Goal: Transaction & Acquisition: Purchase product/service

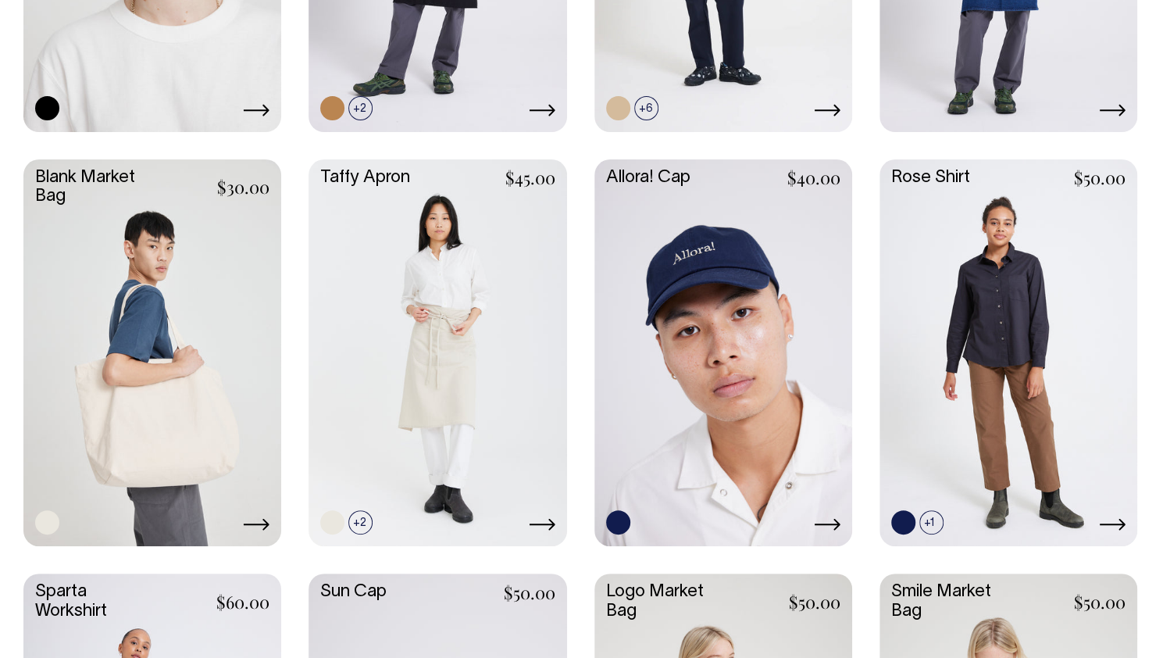
scroll to position [1977, 0]
click at [194, 366] on link at bounding box center [152, 352] width 258 height 384
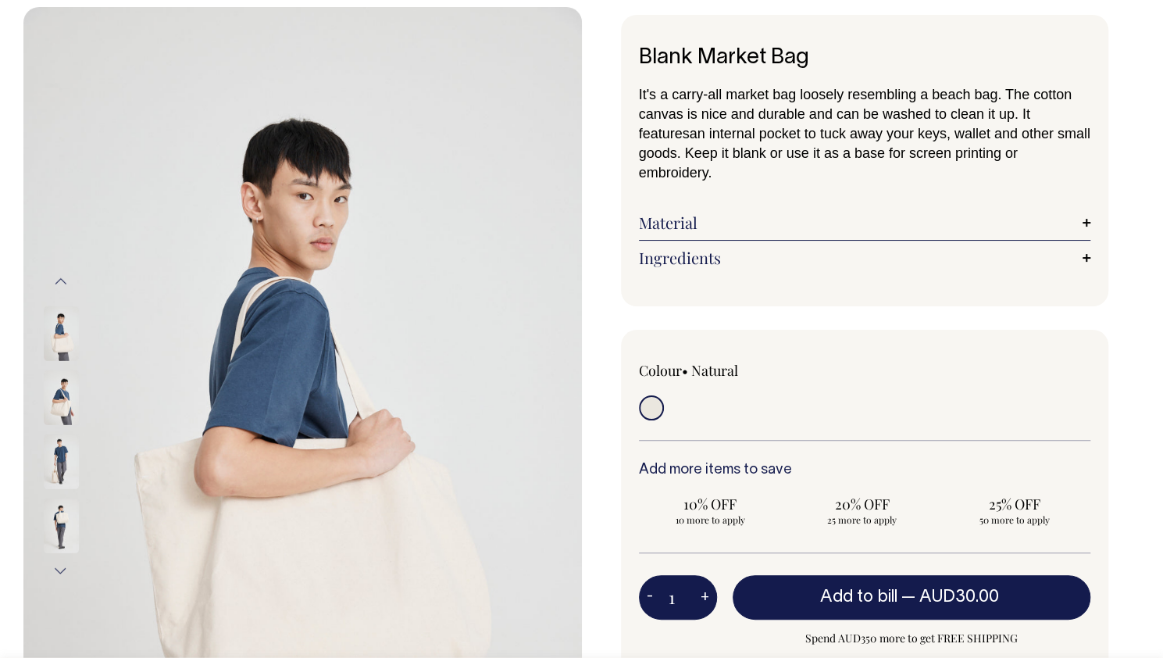
scroll to position [75, 0]
click at [58, 348] on img at bounding box center [61, 332] width 35 height 55
click at [59, 394] on img at bounding box center [61, 397] width 35 height 55
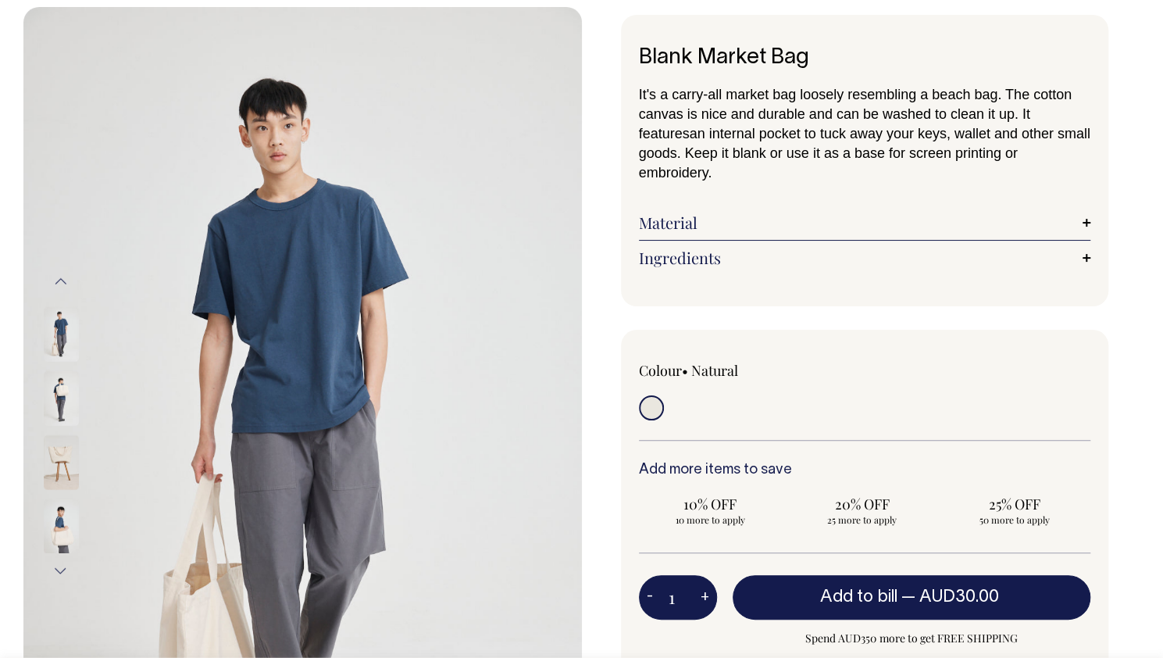
click at [54, 462] on img at bounding box center [61, 461] width 35 height 55
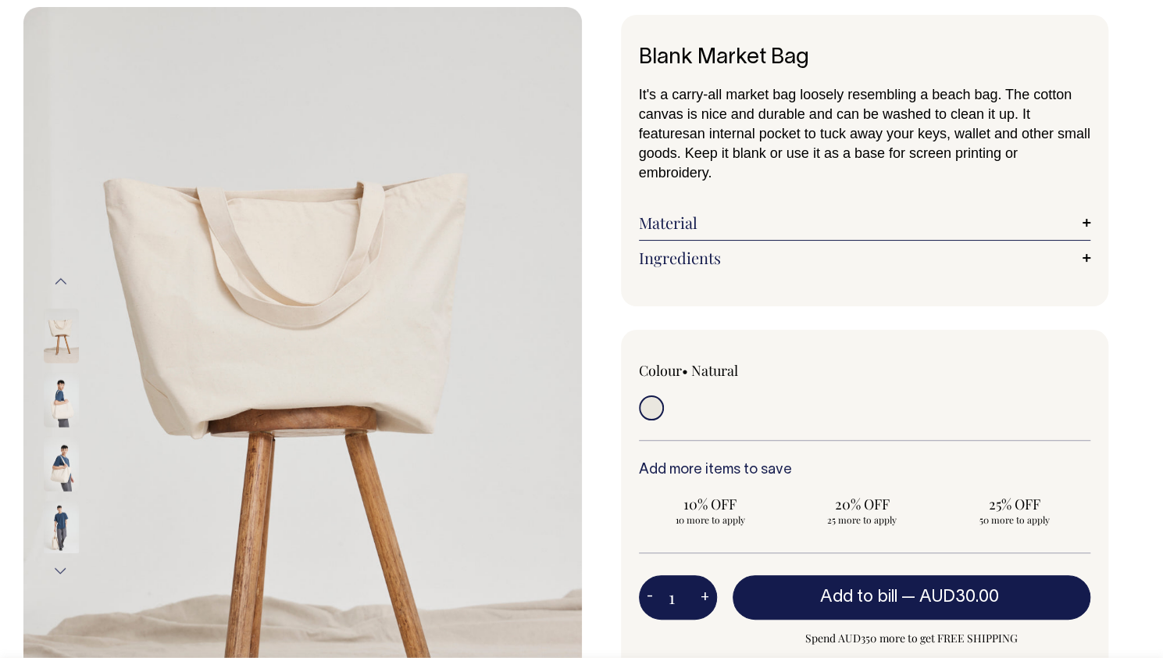
click at [55, 396] on img at bounding box center [61, 399] width 35 height 55
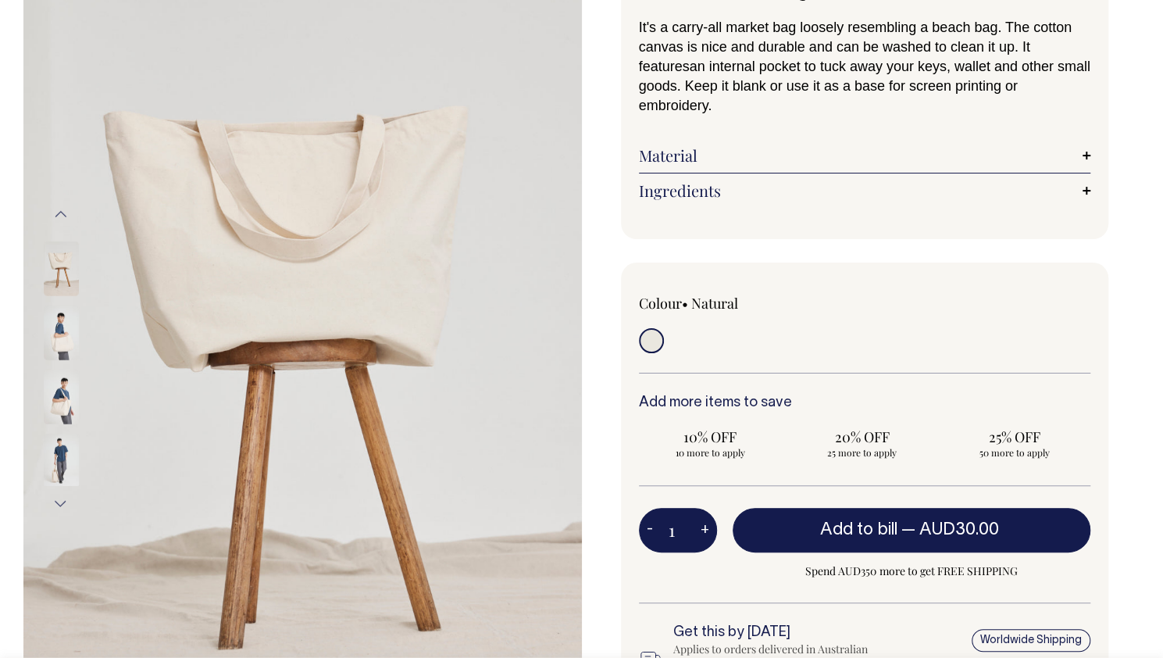
scroll to position [141, 0]
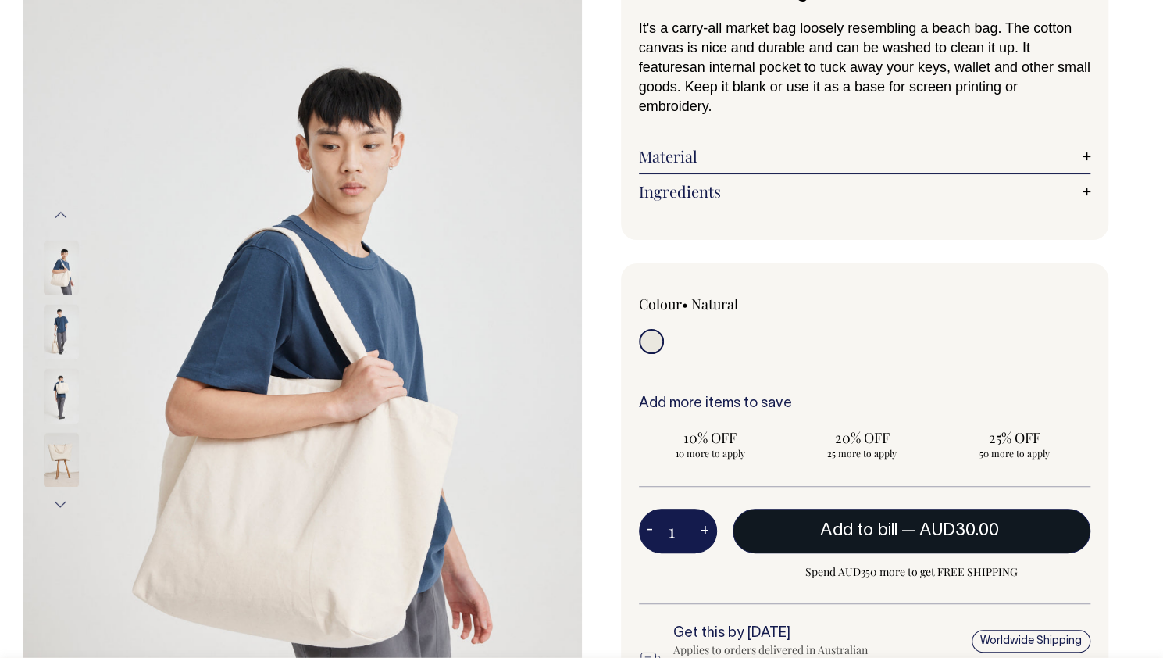
click at [801, 509] on button "Add to bill — AUD30.00" at bounding box center [912, 531] width 359 height 44
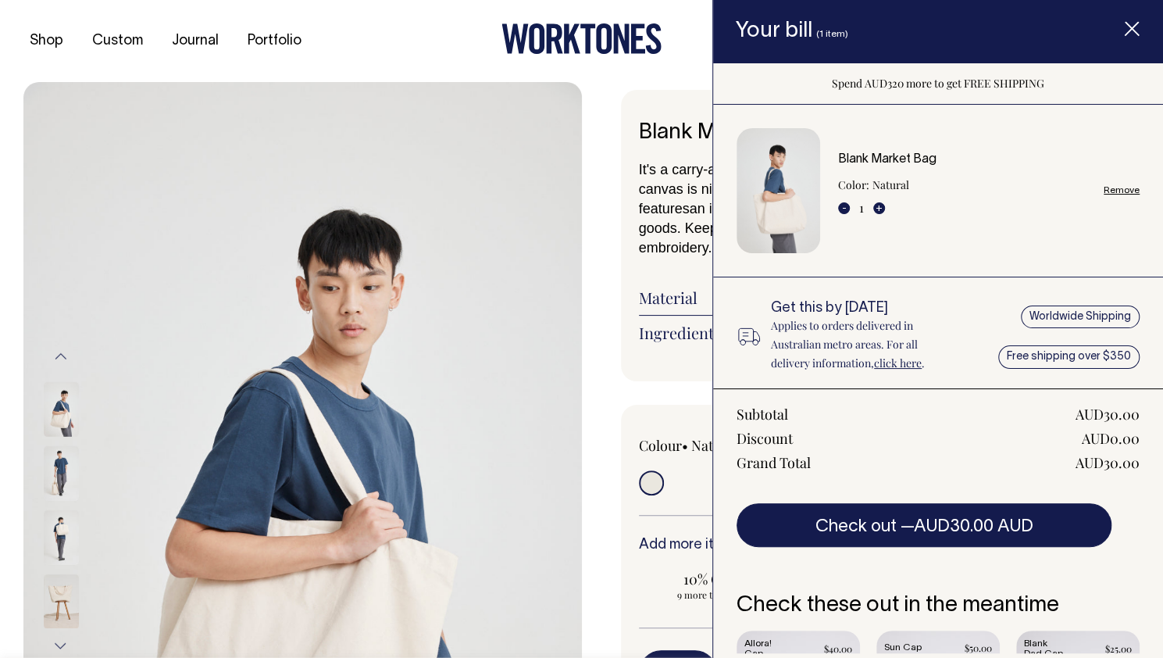
scroll to position [0, 0]
click at [1130, 27] on line "Item added to your cart" at bounding box center [1132, 29] width 12 height 12
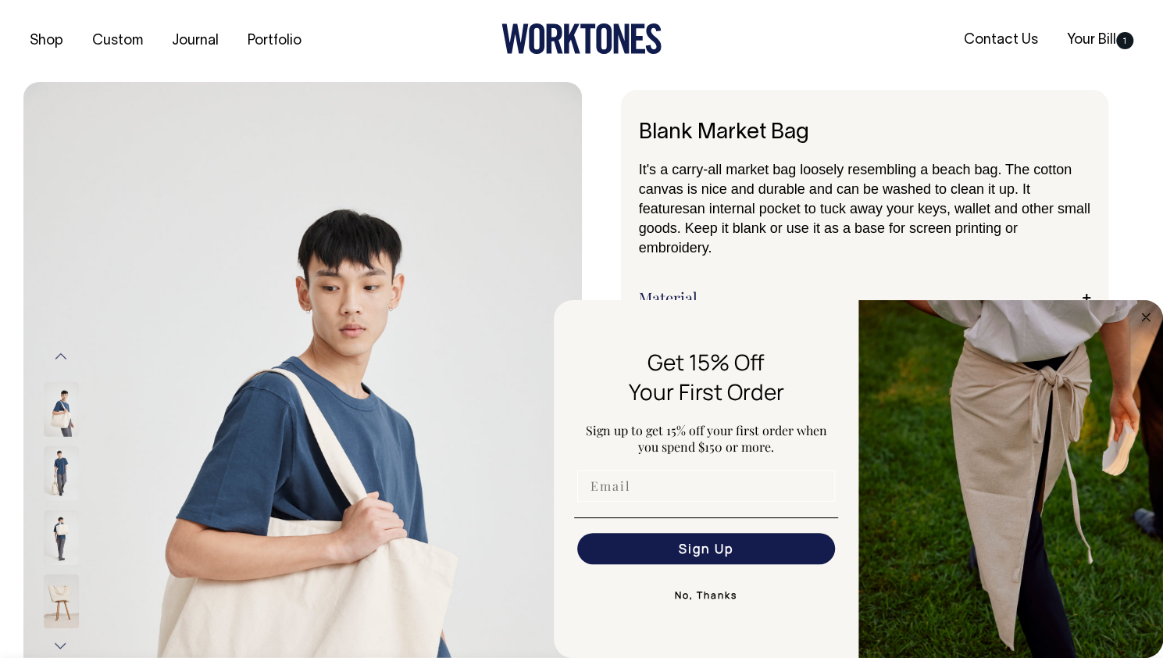
click at [641, 491] on input "Email" at bounding box center [706, 485] width 258 height 31
type input "jrad277@gmail.com"
click at [702, 546] on button "Sign Up" at bounding box center [706, 548] width 258 height 31
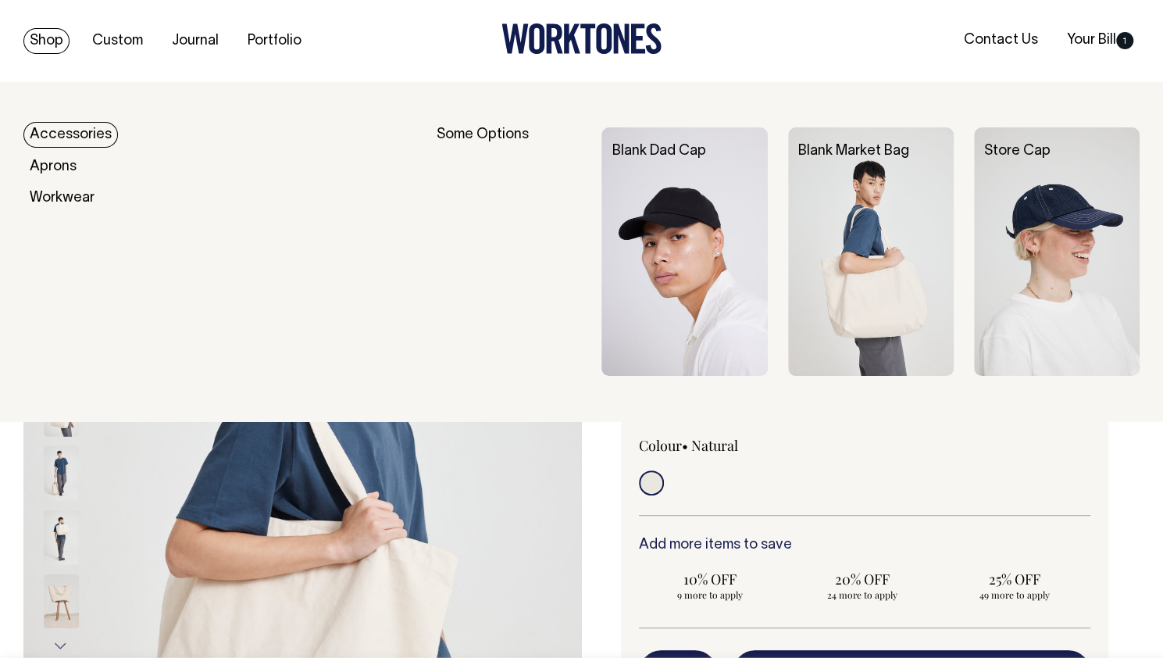
click at [58, 40] on link "Shop" at bounding box center [46, 41] width 46 height 26
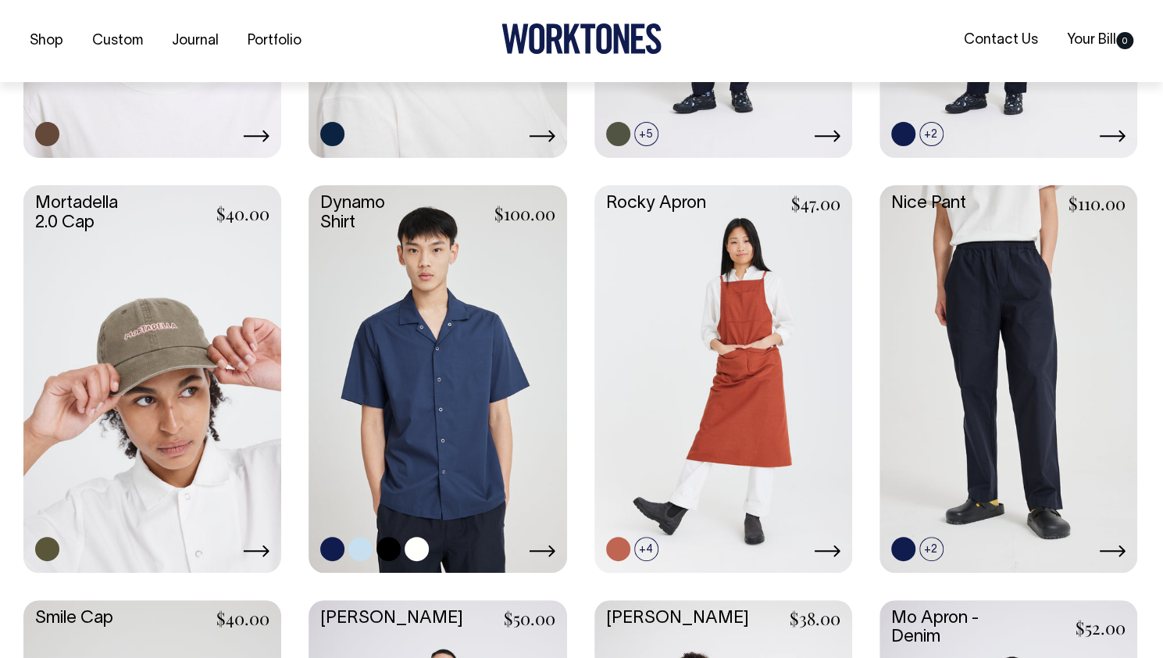
scroll to position [1105, 0]
click at [420, 545] on link at bounding box center [417, 548] width 24 height 24
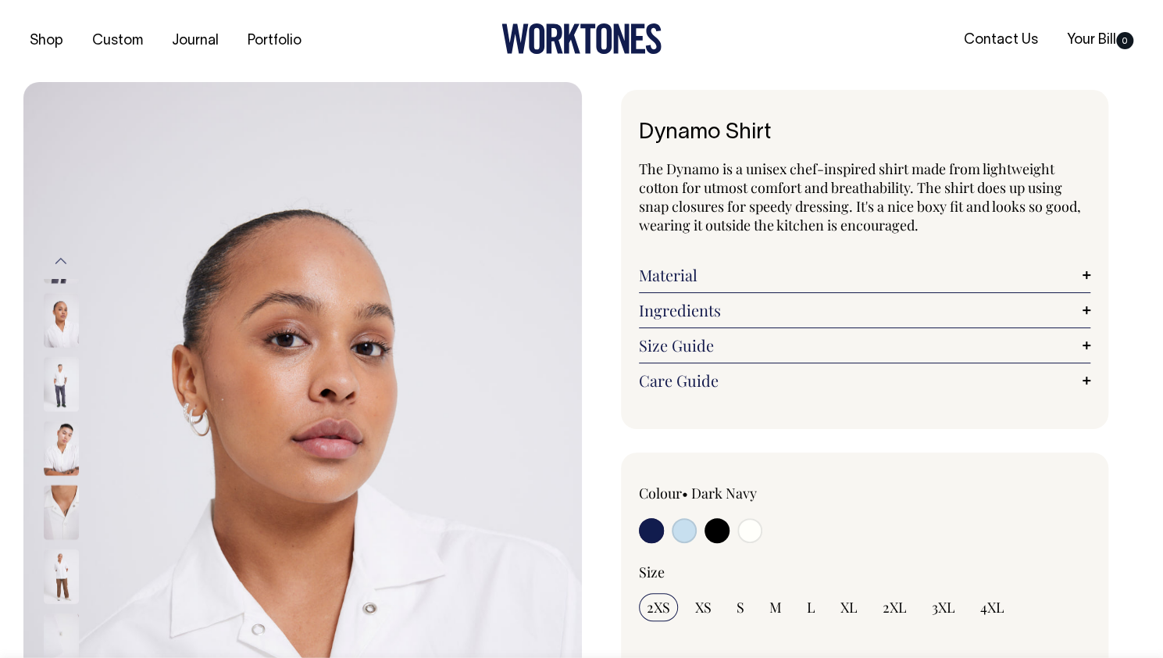
radio input "true"
select select "Off-White"
click at [752, 521] on input "radio" at bounding box center [749, 530] width 25 height 25
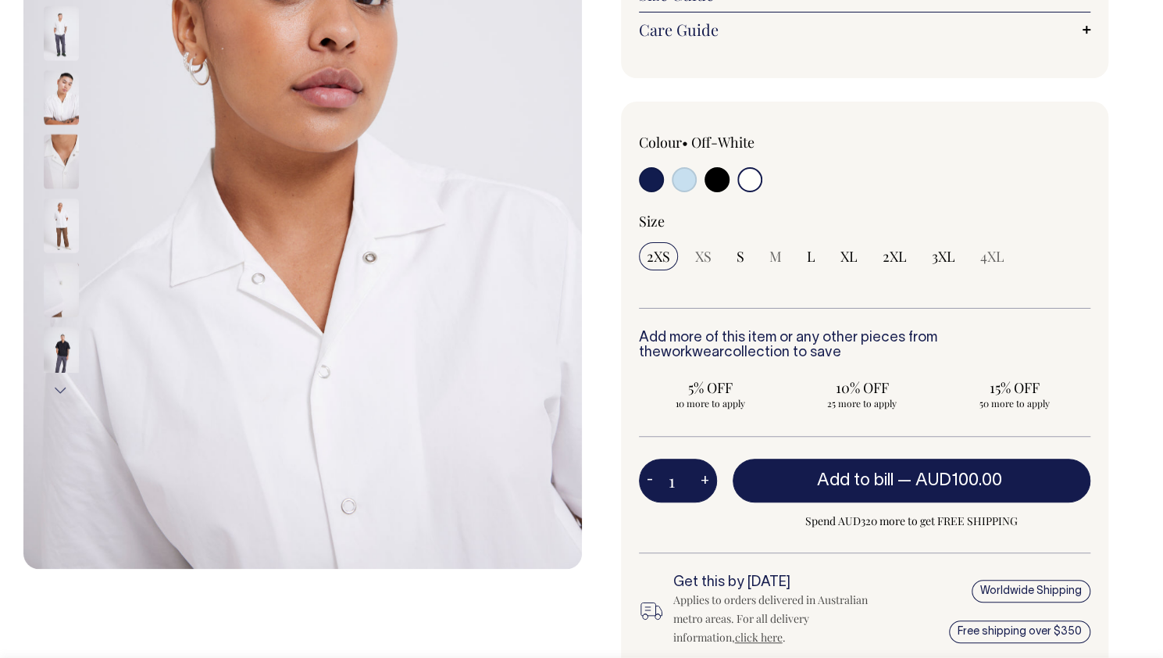
scroll to position [352, 0]
click at [811, 255] on span "L" at bounding box center [811, 255] width 9 height 19
click at [811, 255] on input "L" at bounding box center [811, 255] width 24 height 28
radio input "true"
select select "L"
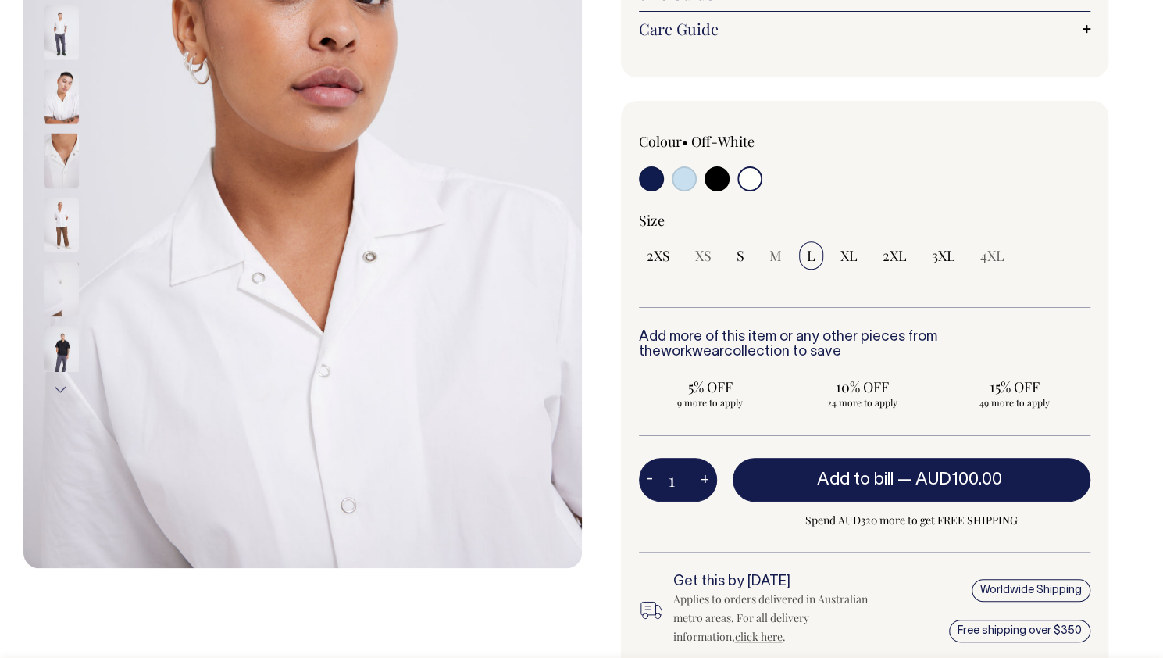
click at [811, 252] on span "L" at bounding box center [811, 255] width 9 height 19
click at [811, 252] on input "L" at bounding box center [811, 255] width 24 height 28
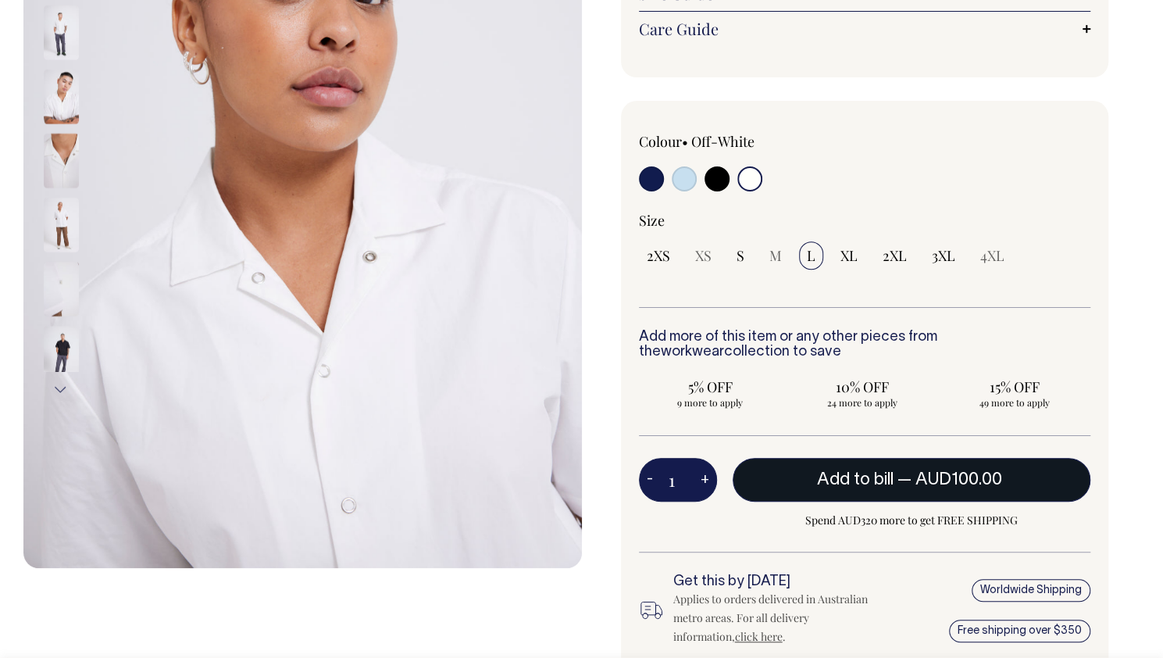
click at [944, 479] on span "AUD100.00" at bounding box center [959, 480] width 87 height 16
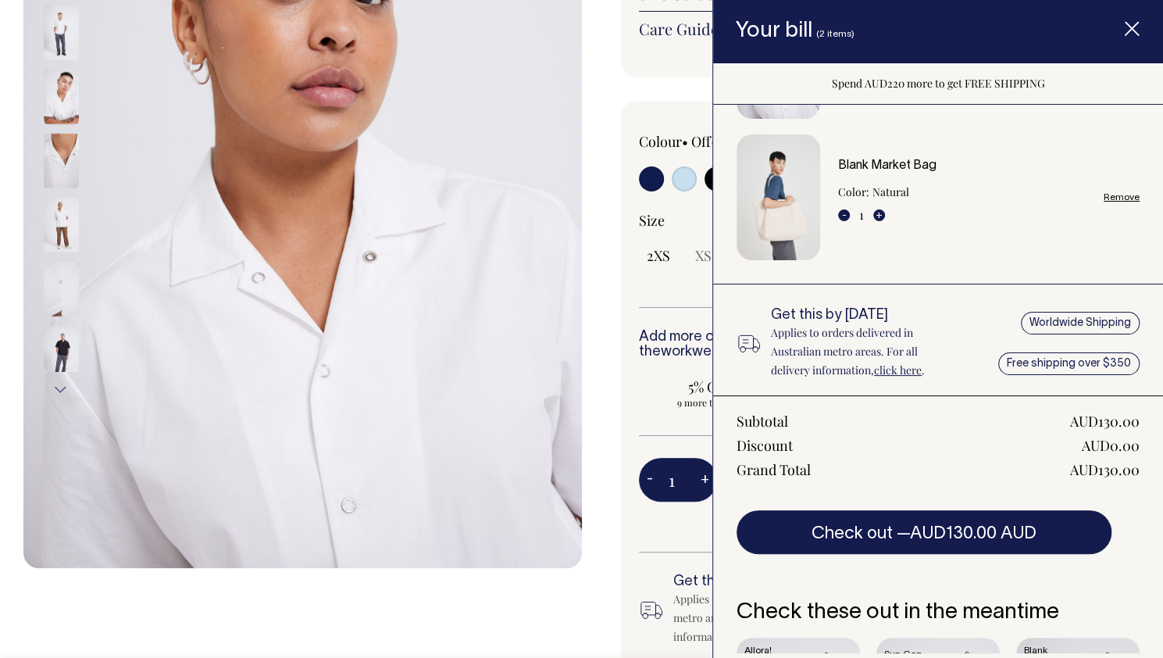
scroll to position [320, 0]
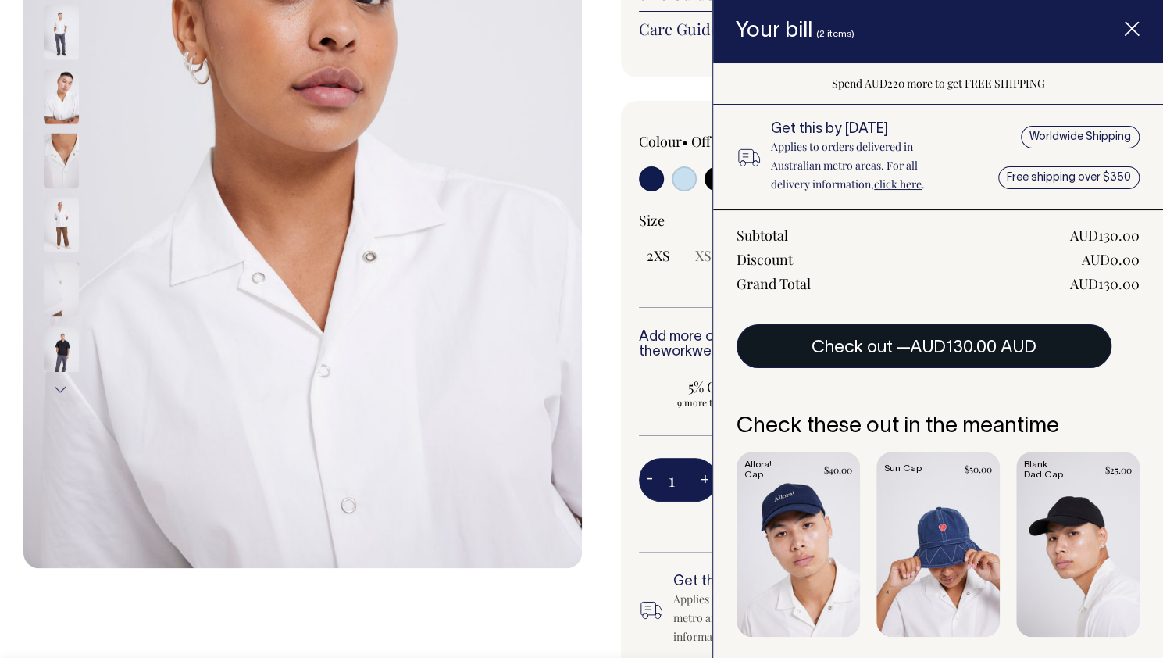
click at [932, 340] on span "AUD130.00 AUD" at bounding box center [973, 348] width 127 height 16
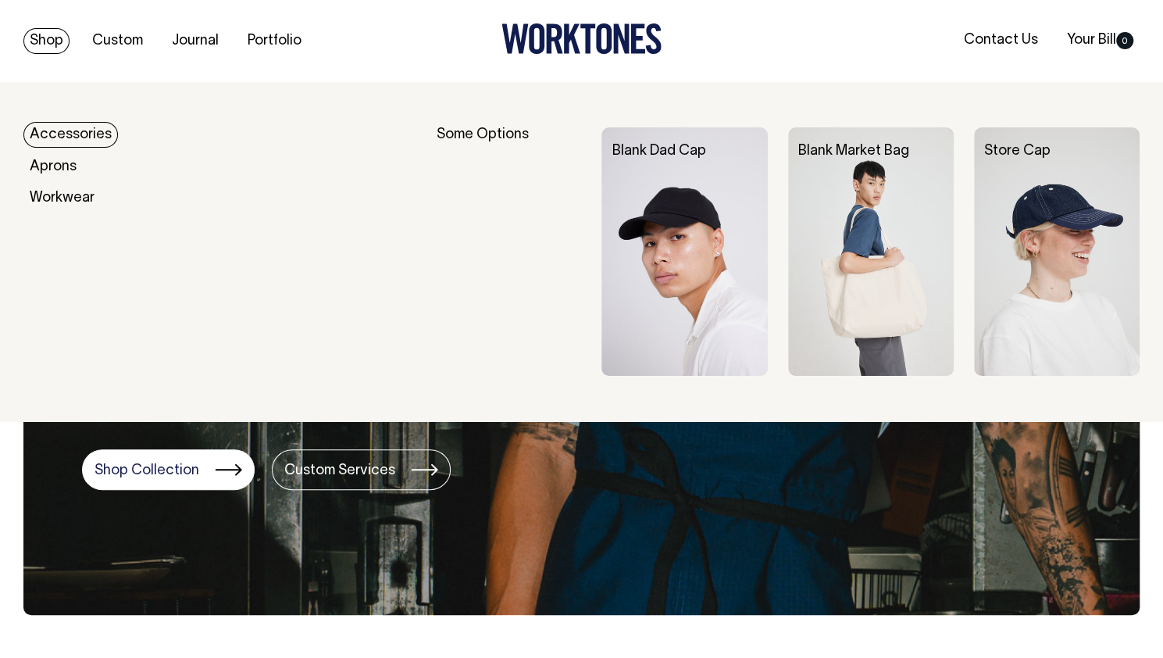
click at [63, 40] on link "Shop" at bounding box center [46, 41] width 46 height 26
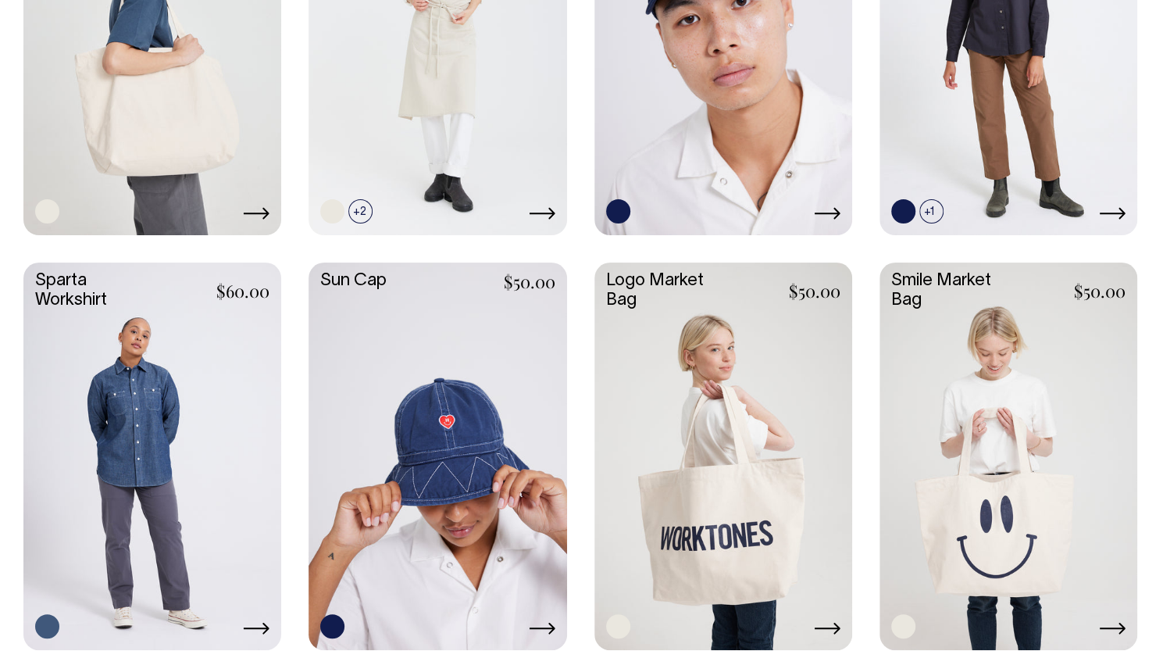
scroll to position [2269, 0]
click at [227, 397] on link at bounding box center [152, 455] width 258 height 384
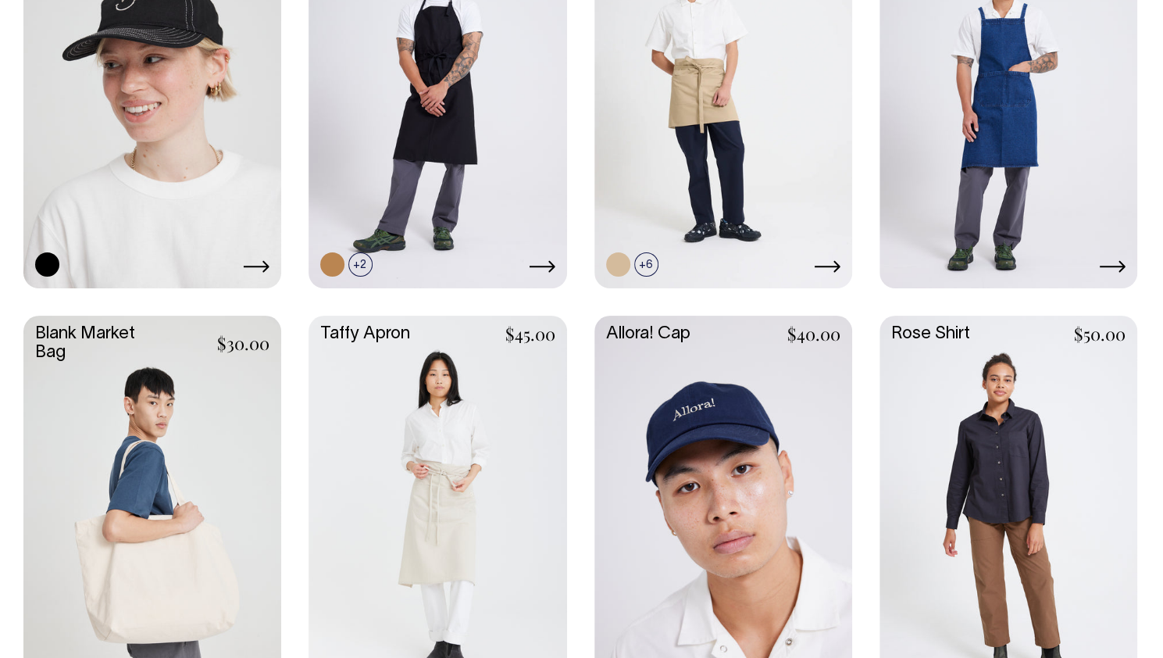
scroll to position [1802, 0]
click at [754, 227] on link at bounding box center [759, 237] width 24 height 24
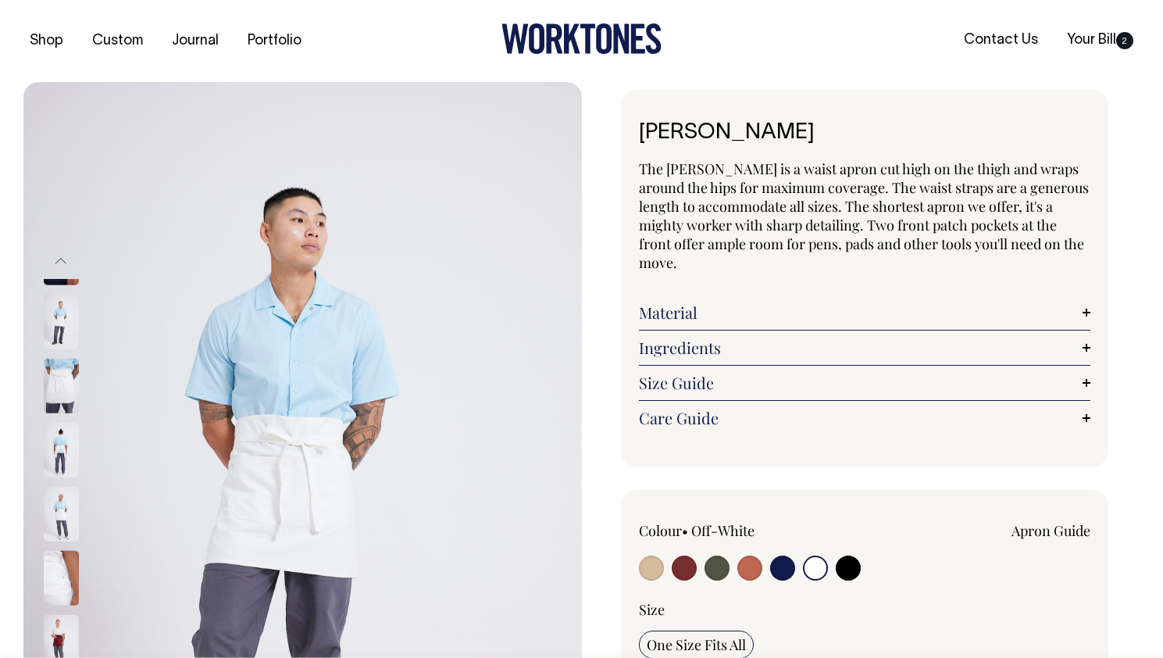
select select "Off-White"
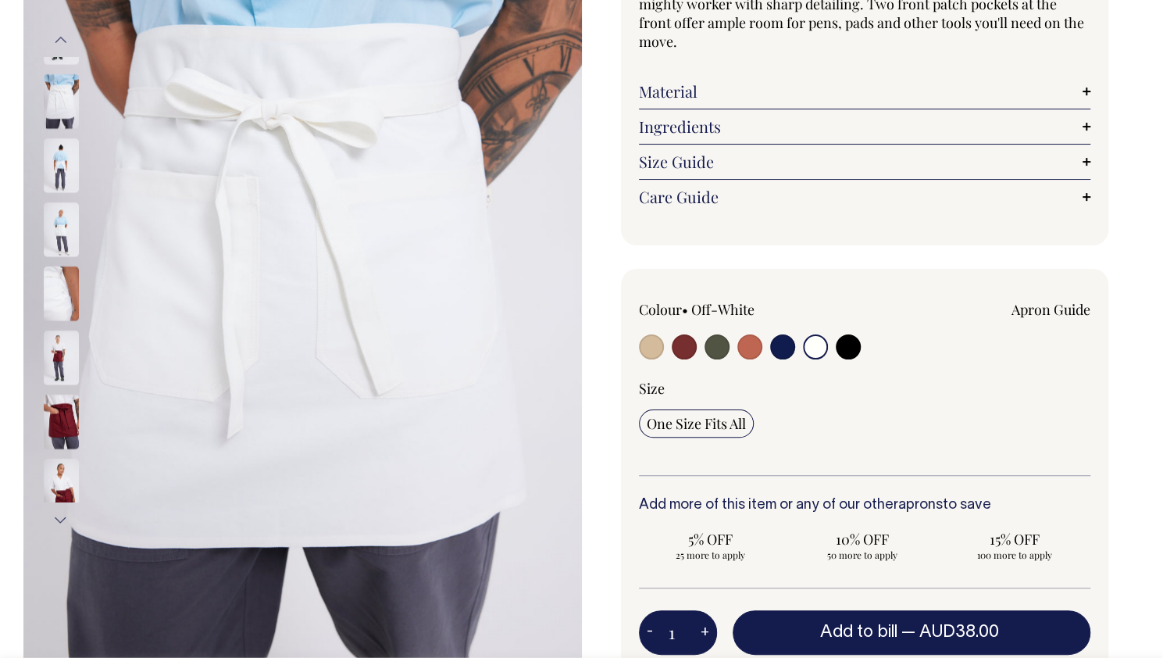
scroll to position [222, 0]
click at [819, 334] on input "radio" at bounding box center [815, 346] width 25 height 25
click at [41, 155] on img at bounding box center [302, 279] width 559 height 838
click at [61, 158] on img at bounding box center [61, 164] width 35 height 55
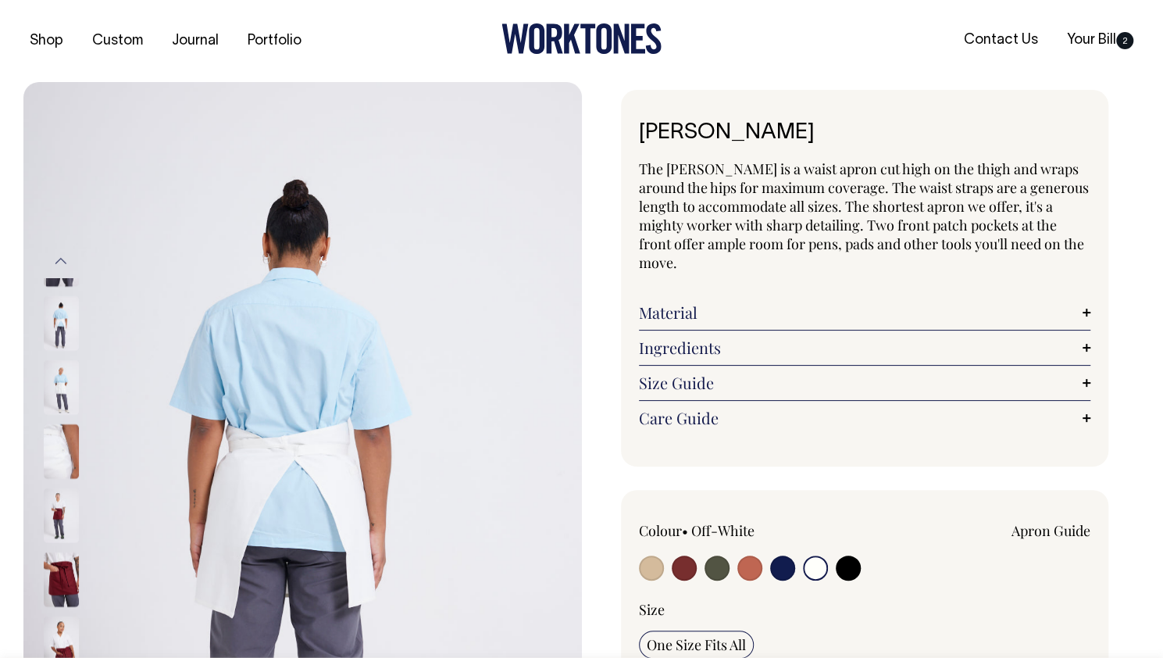
scroll to position [0, 0]
click at [807, 555] on input "radio" at bounding box center [815, 567] width 25 height 25
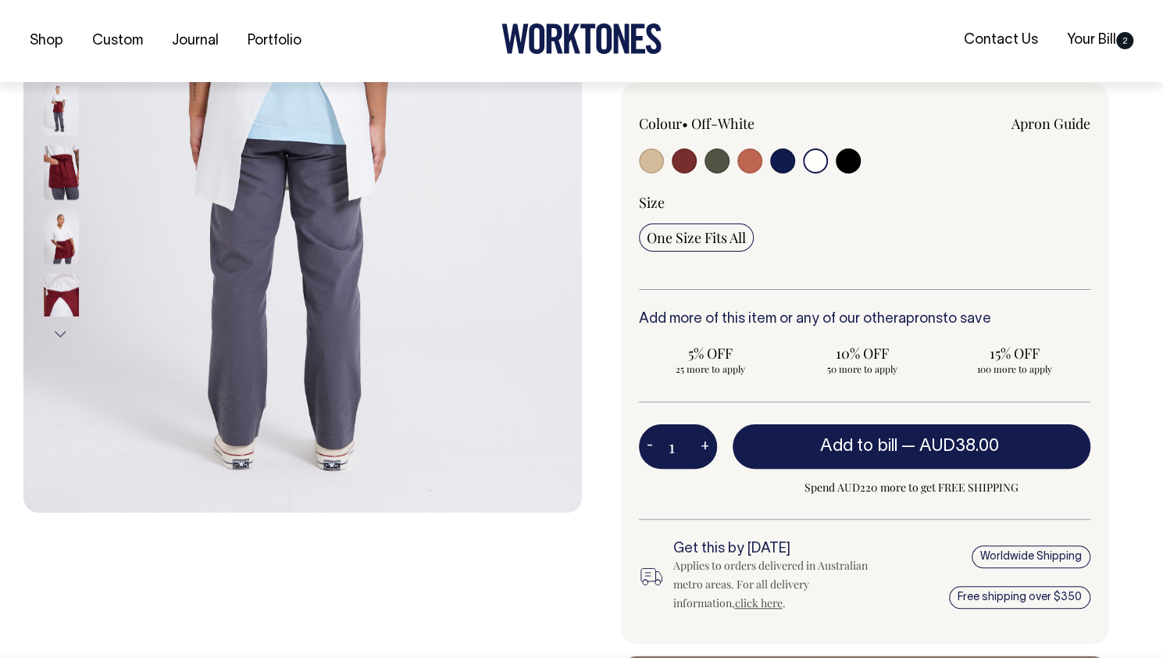
scroll to position [408, 0]
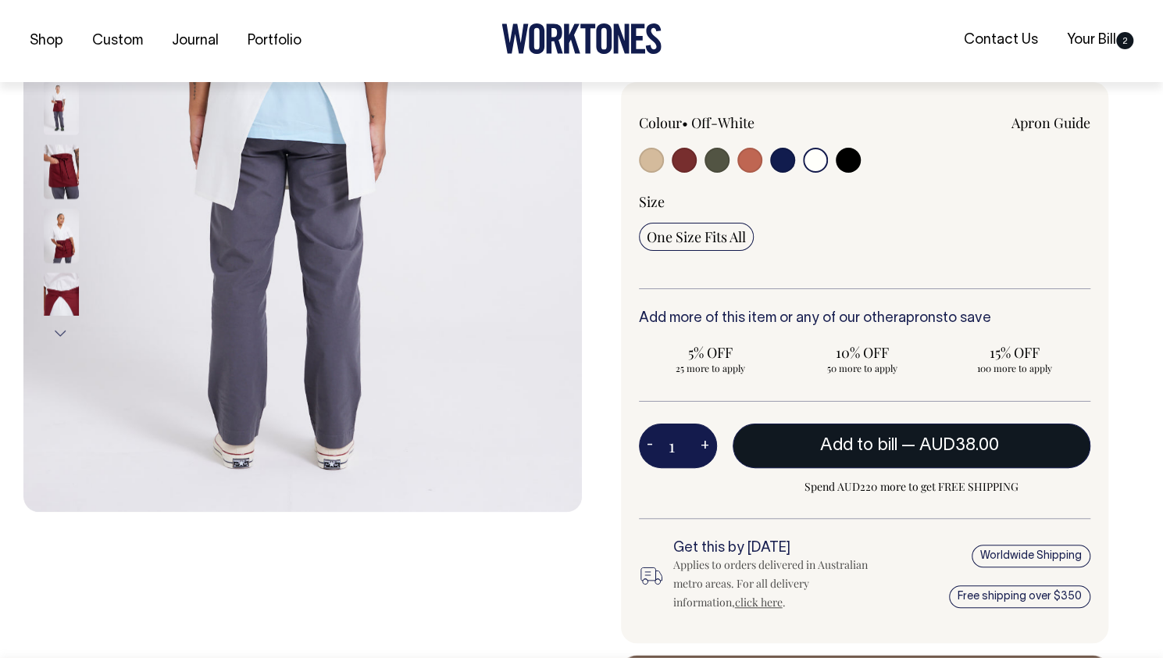
click at [928, 437] on span "AUD38.00" at bounding box center [959, 445] width 80 height 16
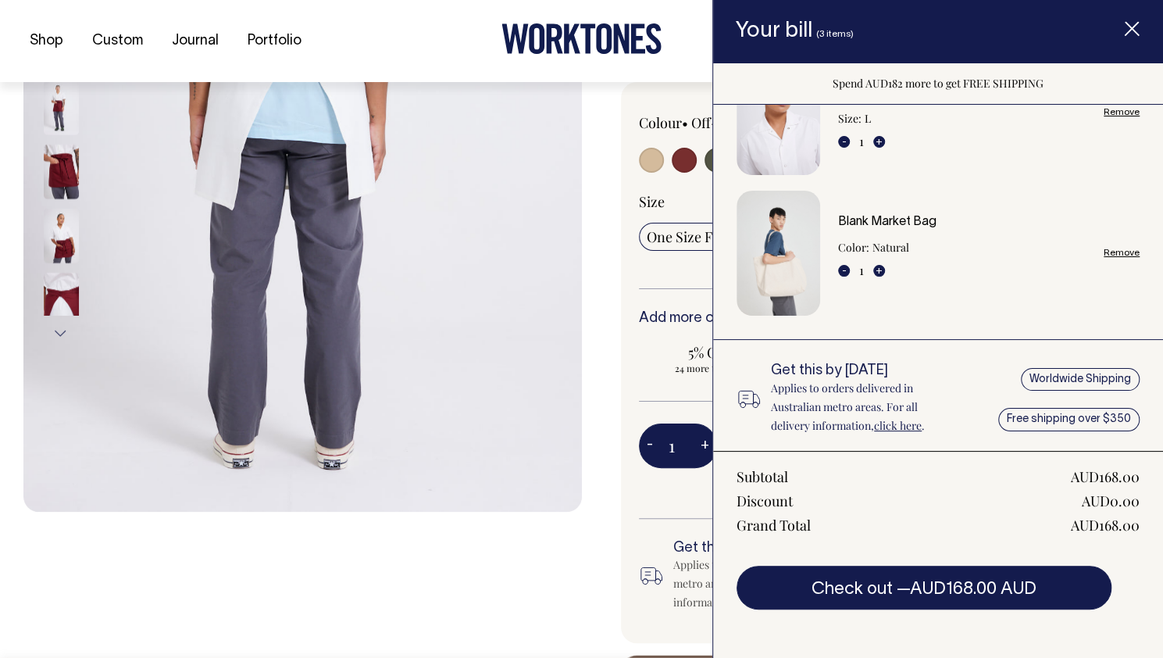
scroll to position [223, 0]
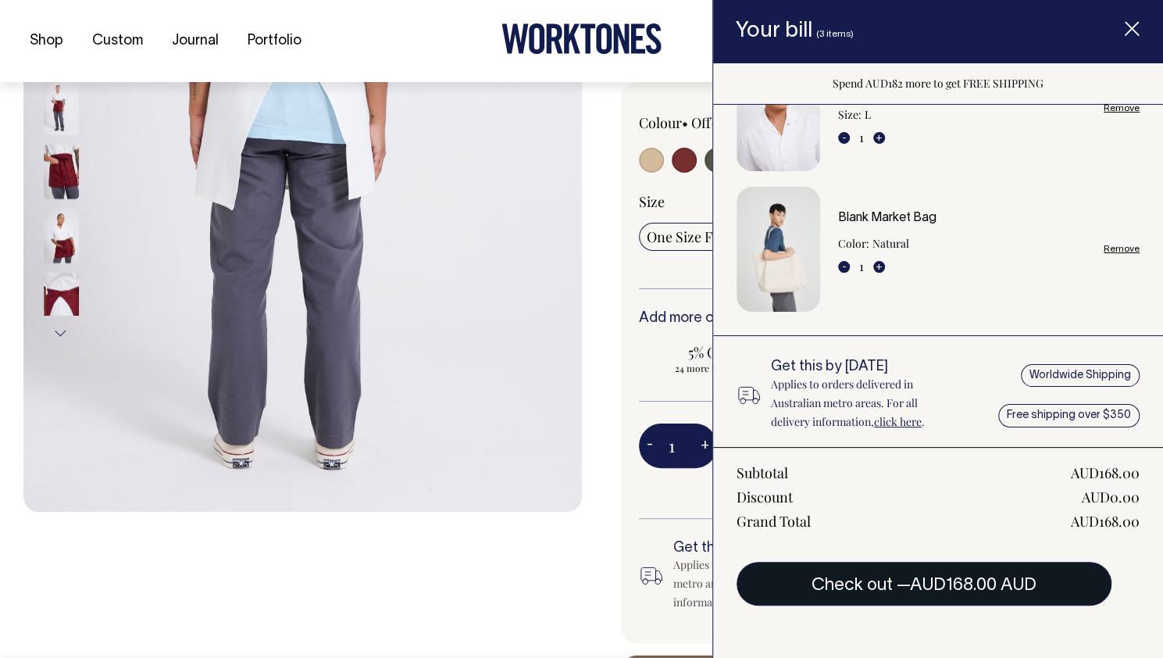
click at [955, 579] on span "AUD168.00 AUD" at bounding box center [973, 585] width 127 height 16
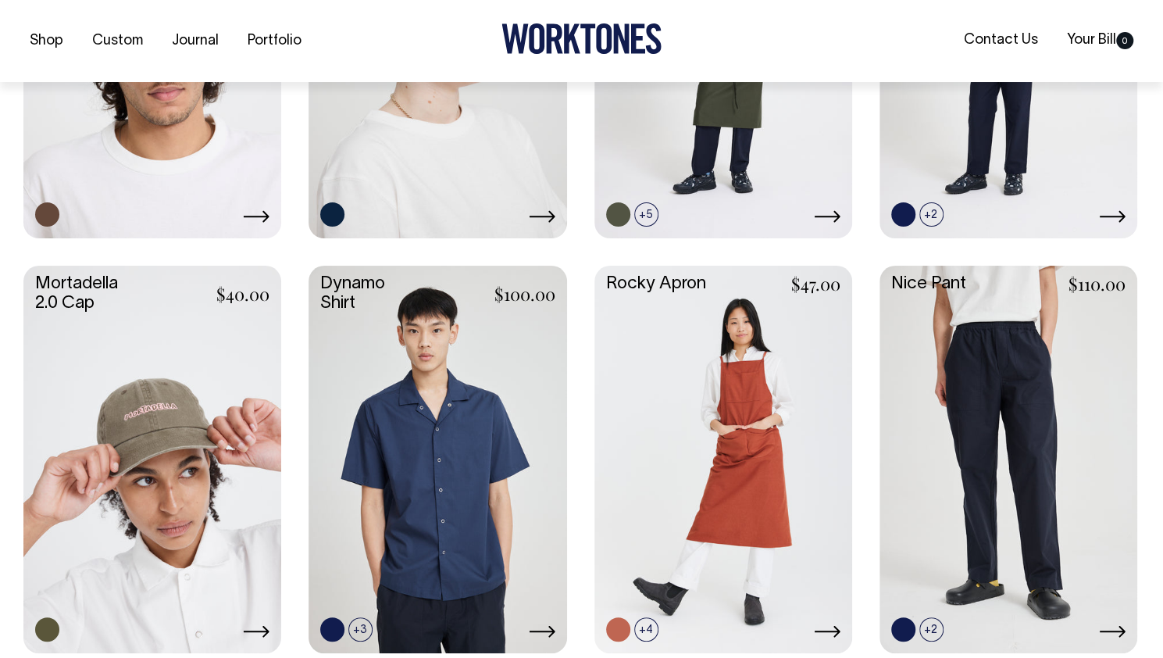
click at [459, 424] on link at bounding box center [438, 458] width 258 height 384
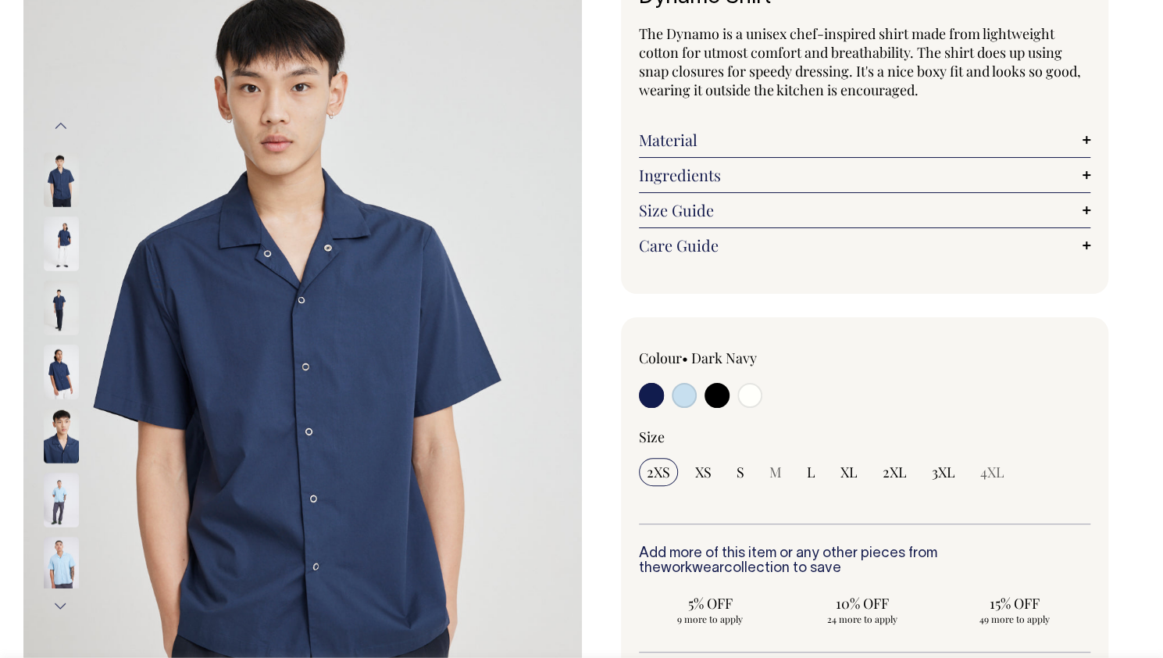
scroll to position [136, 0]
click at [751, 387] on input "radio" at bounding box center [749, 394] width 25 height 25
radio input "true"
select select "Off-White"
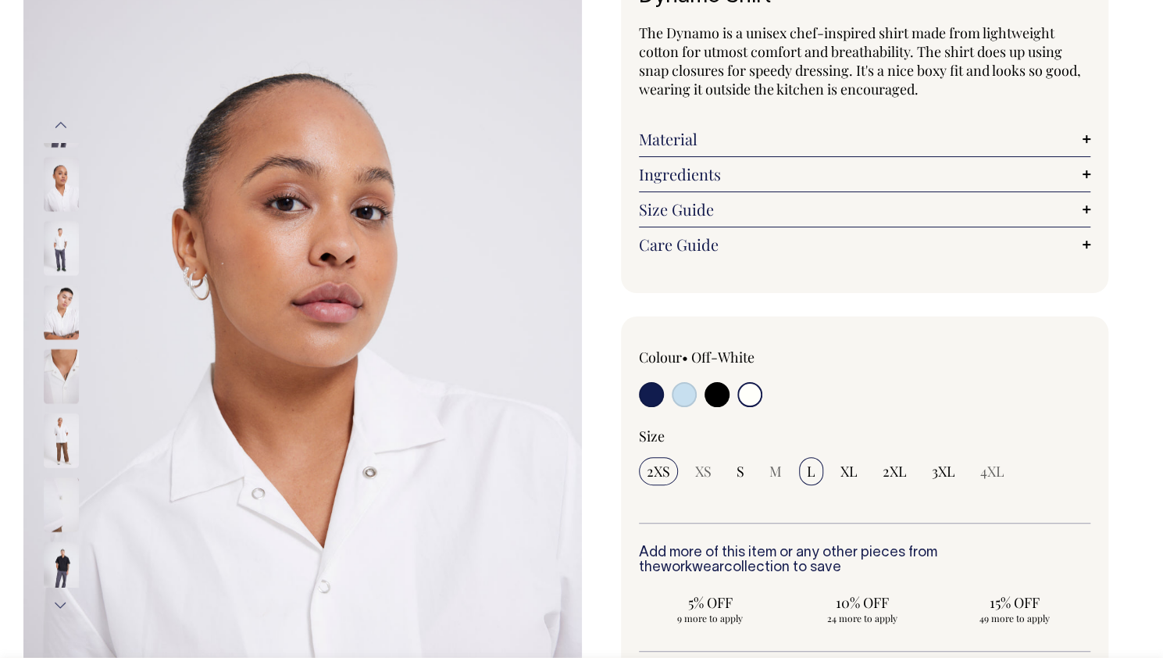
click at [807, 470] on span "L" at bounding box center [811, 471] width 9 height 19
click at [806, 470] on input "L" at bounding box center [811, 471] width 24 height 28
radio input "true"
select select "L"
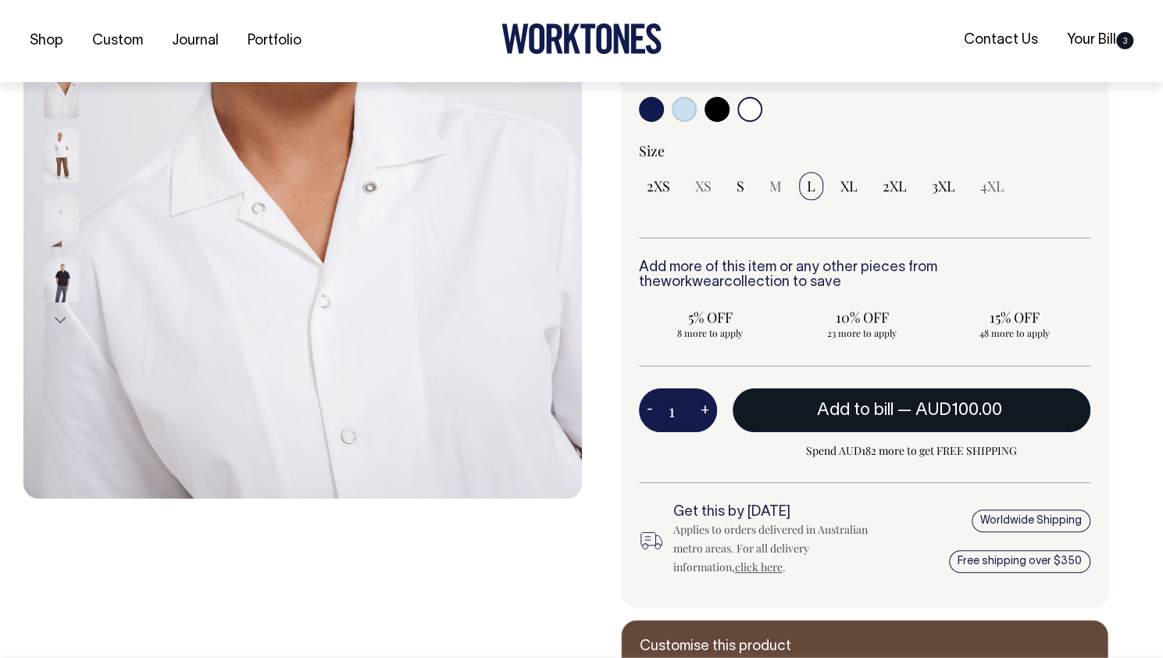
click at [898, 415] on span "— AUD100.00" at bounding box center [952, 410] width 109 height 16
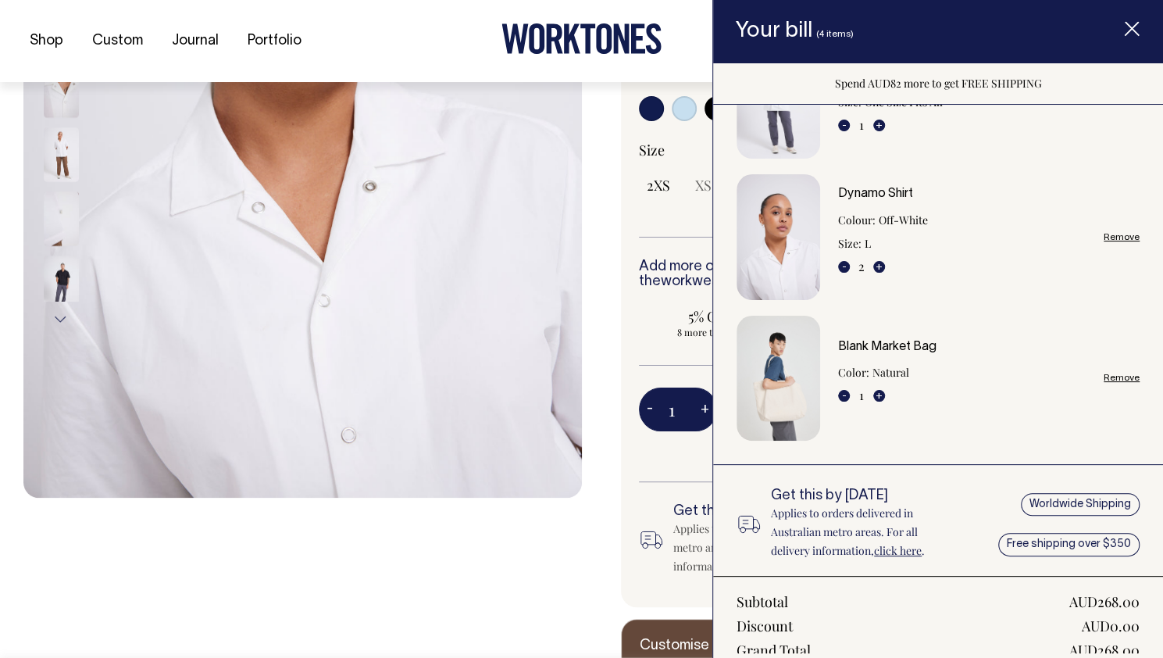
scroll to position [95, 0]
click at [844, 264] on button "-" at bounding box center [844, 266] width 12 height 12
type input "1"
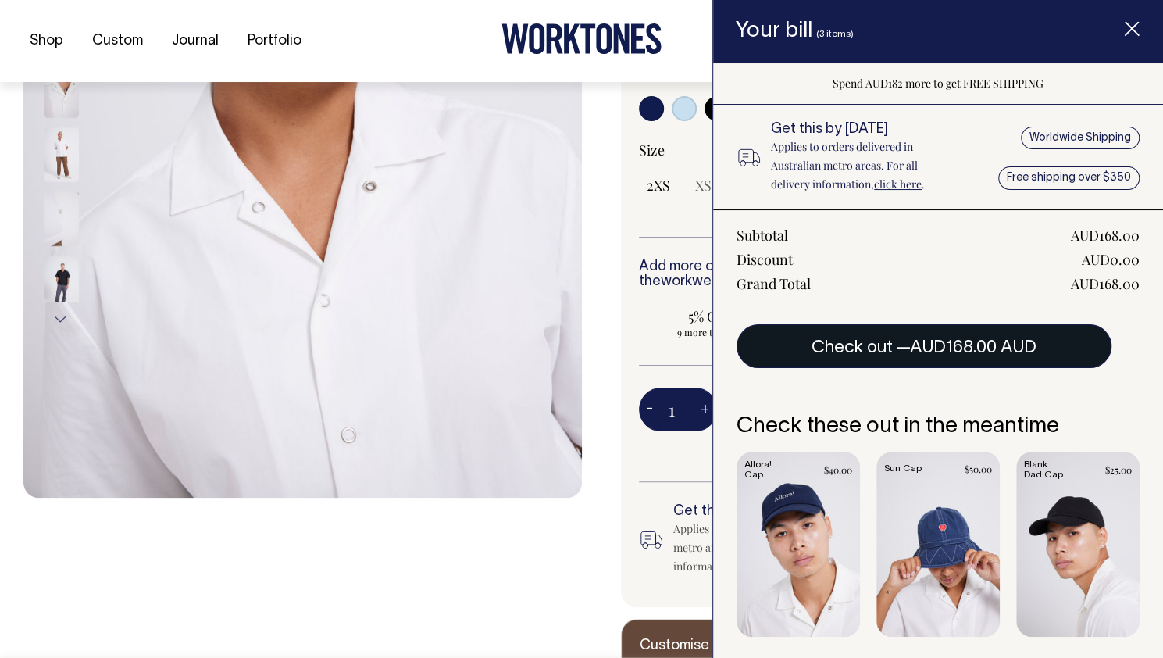
click at [987, 355] on span "AUD168.00 AUD" at bounding box center [973, 348] width 127 height 16
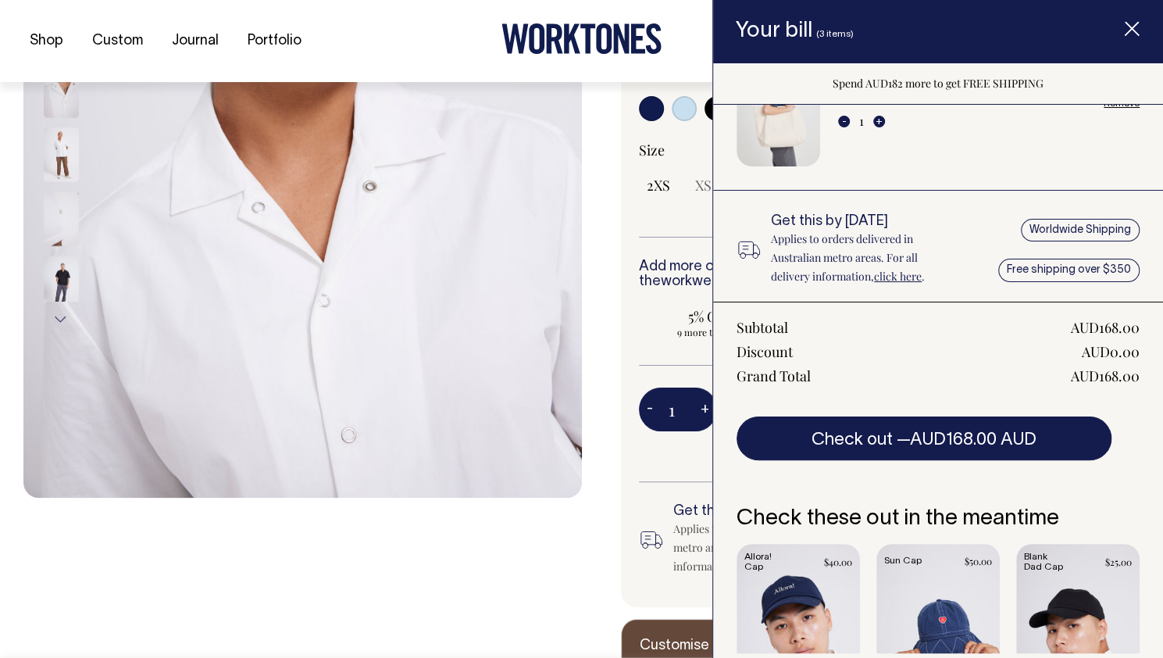
scroll to position [375, 0]
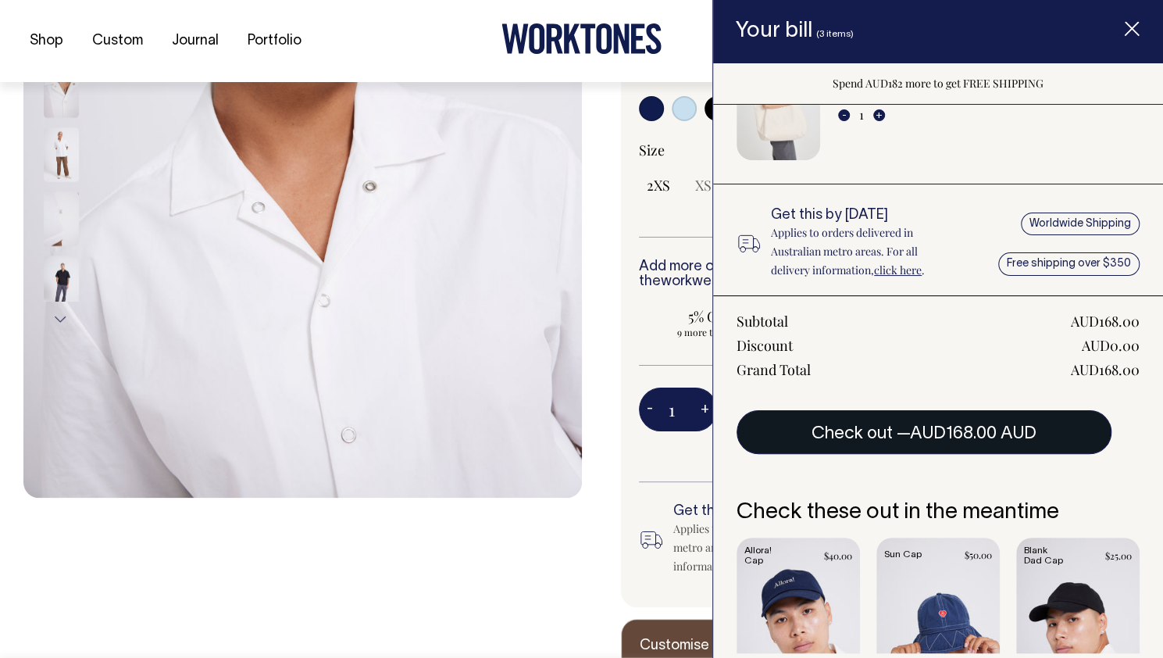
click at [948, 429] on span "AUD168.00 AUD" at bounding box center [973, 434] width 127 height 16
